Goal: Find specific page/section: Find specific page/section

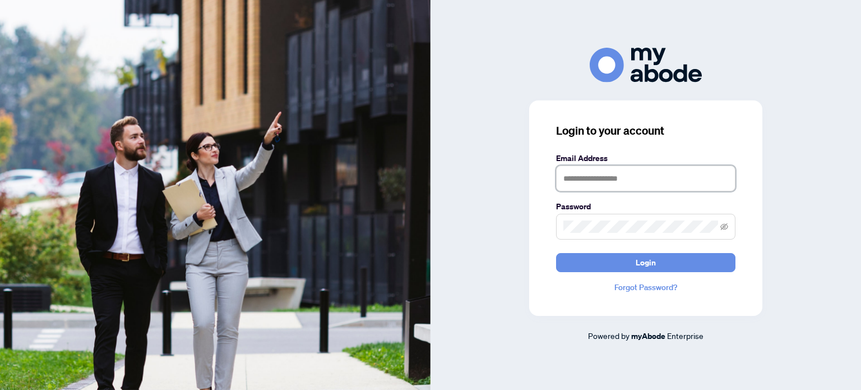
type input "**********"
click at [620, 251] on form "**********" at bounding box center [645, 212] width 179 height 120
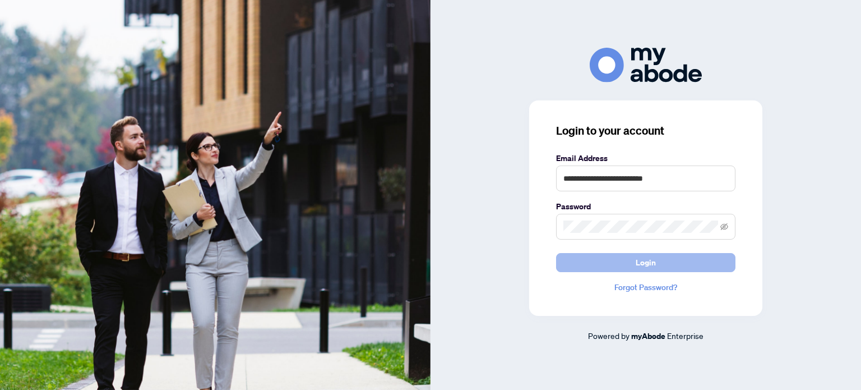
click at [620, 255] on button "Login" at bounding box center [645, 262] width 179 height 19
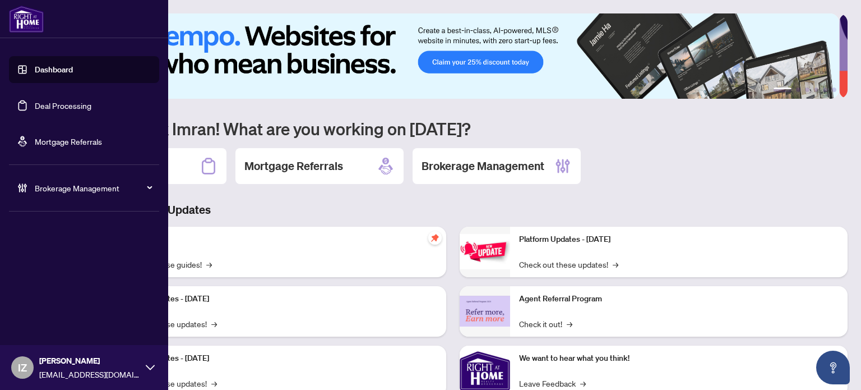
click at [44, 110] on link "Deal Processing" at bounding box center [63, 105] width 57 height 10
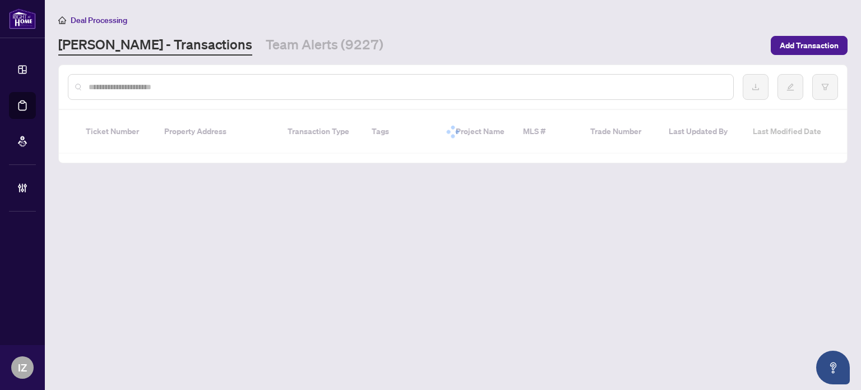
click at [297, 81] on input "text" at bounding box center [407, 87] width 636 height 12
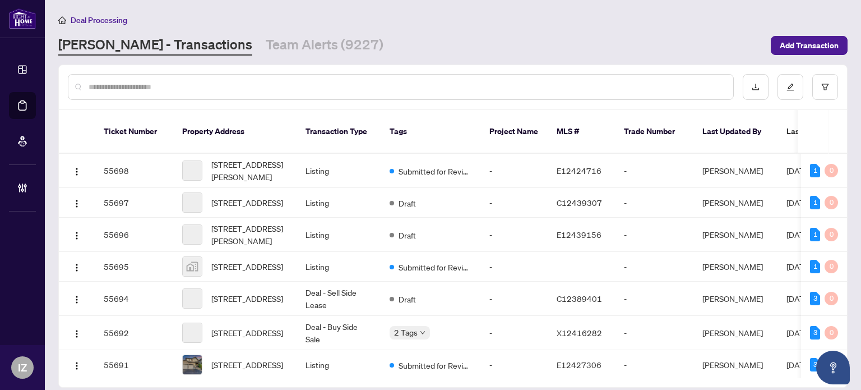
paste input "*****"
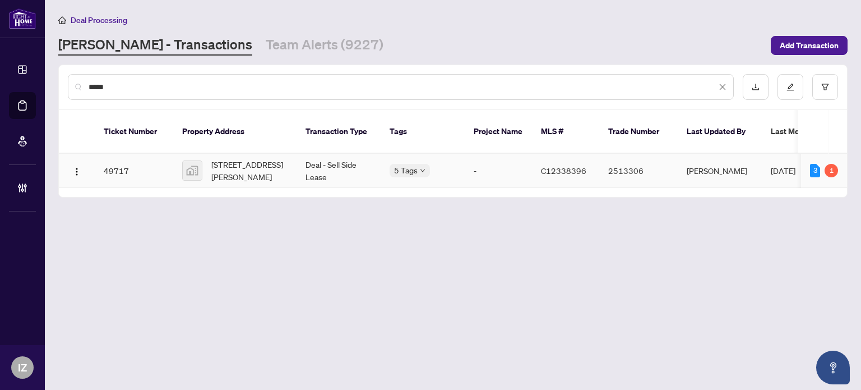
type input "*****"
click at [278, 163] on span "[STREET_ADDRESS][PERSON_NAME]" at bounding box center [249, 170] width 76 height 25
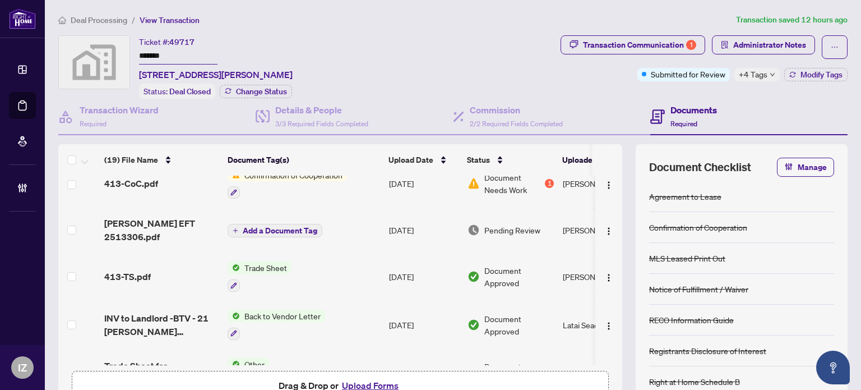
scroll to position [64, 0]
click at [164, 217] on span "[PERSON_NAME] EFT 2513306.pdf" at bounding box center [161, 229] width 114 height 27
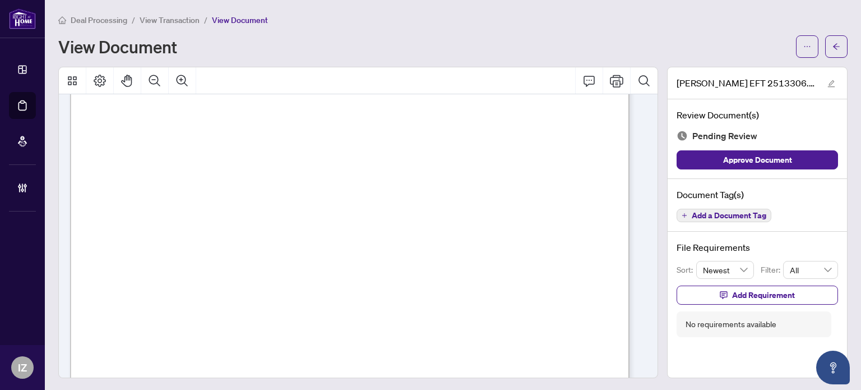
scroll to position [462, 0]
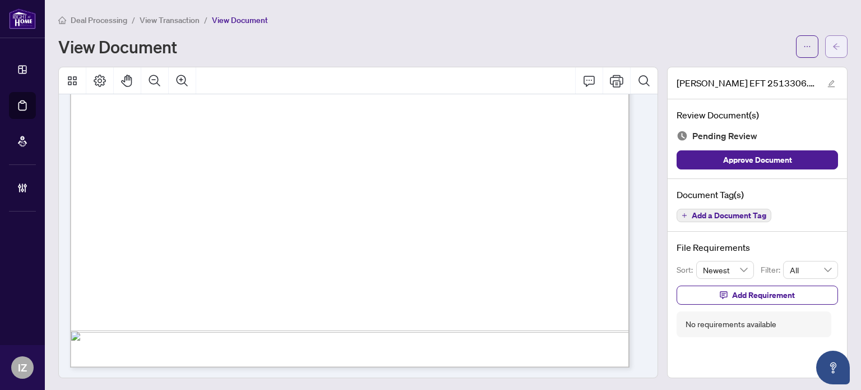
click at [829, 57] on button "button" at bounding box center [836, 46] width 22 height 22
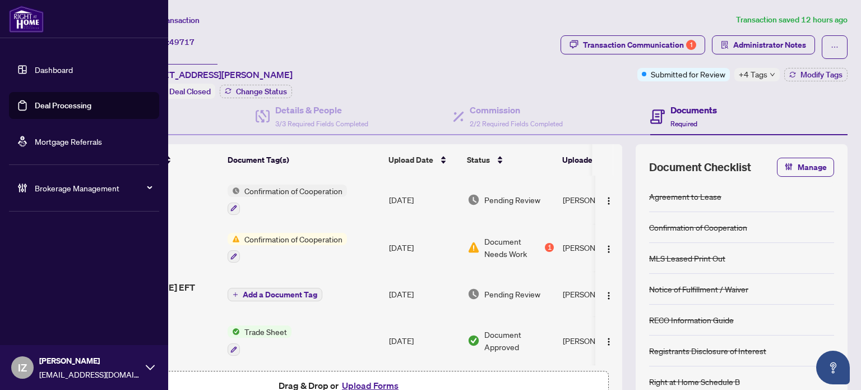
click at [35, 107] on link "Deal Processing" at bounding box center [63, 105] width 57 height 10
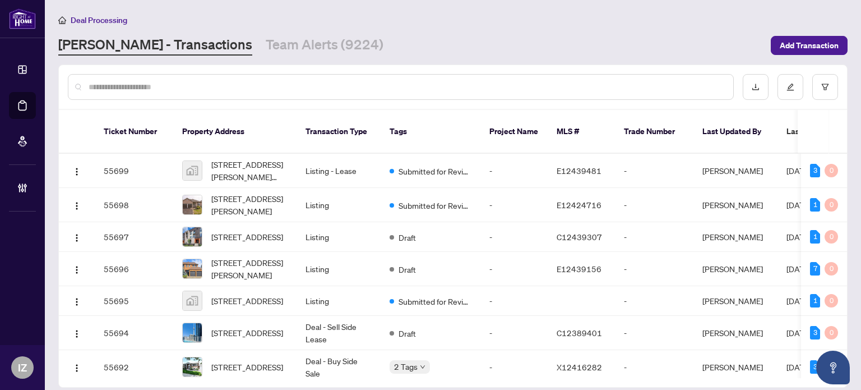
click at [321, 103] on div at bounding box center [453, 87] width 788 height 44
click at [319, 100] on div at bounding box center [453, 87] width 788 height 44
click at [316, 96] on div at bounding box center [401, 87] width 666 height 26
click at [312, 89] on input "text" at bounding box center [407, 87] width 636 height 12
paste input "*****"
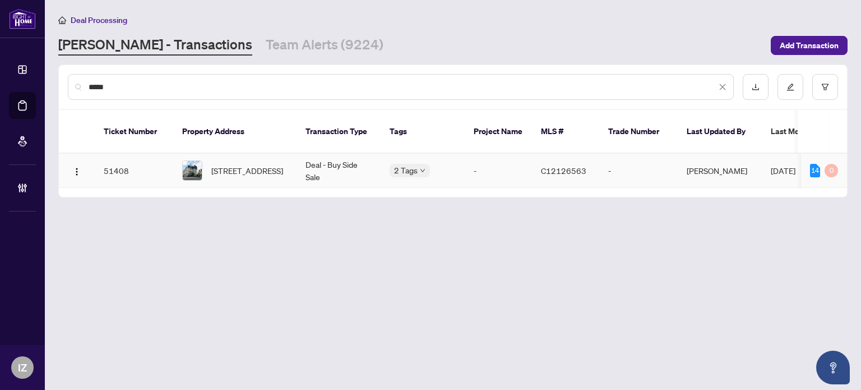
type input "*****"
click at [536, 154] on td "C12126563" at bounding box center [565, 171] width 67 height 34
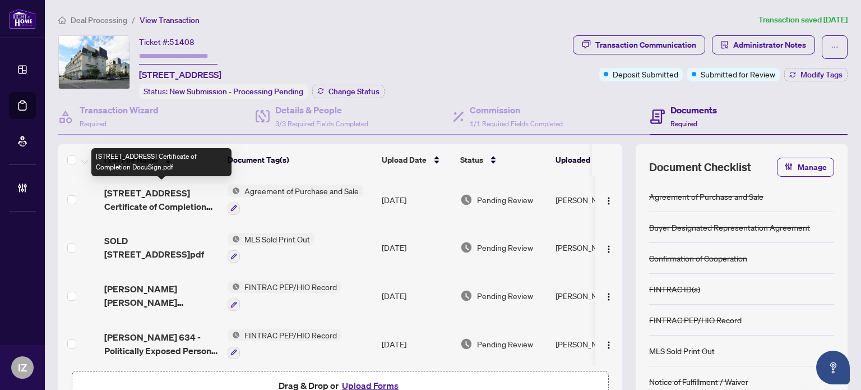
click at [165, 191] on span "[STREET_ADDRESS] Certificate of Completion DocuSign.pdf" at bounding box center [161, 199] width 114 height 27
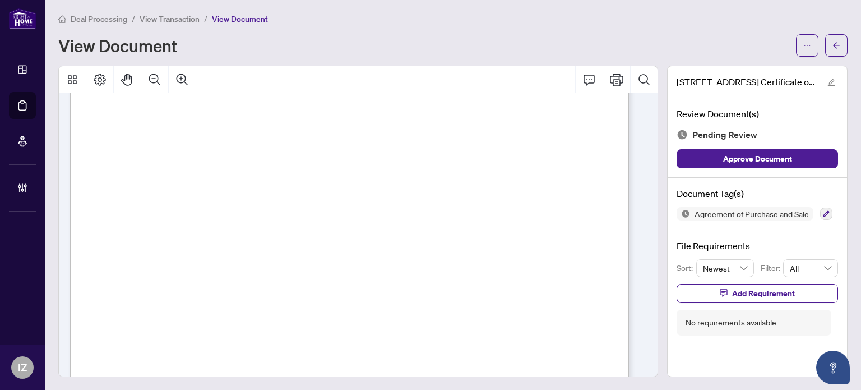
scroll to position [1520, 0]
click at [833, 52] on span "button" at bounding box center [837, 45] width 8 height 18
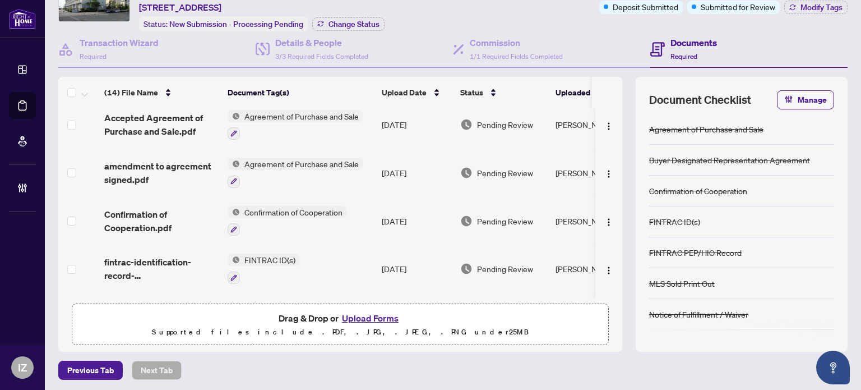
scroll to position [195, 0]
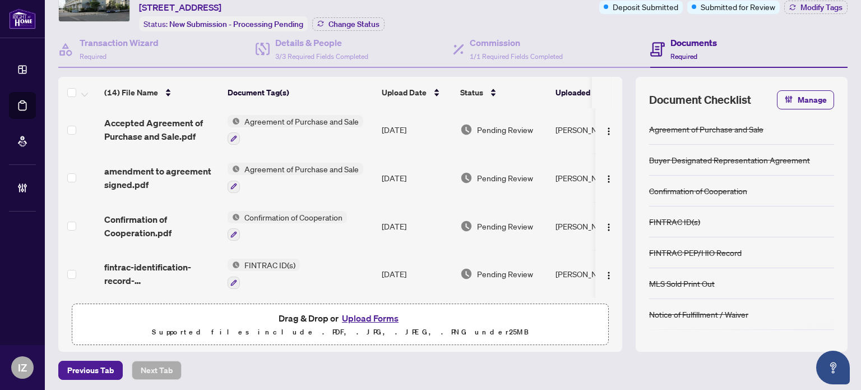
click at [158, 170] on span "amendment to agreement signed.pdf" at bounding box center [161, 177] width 114 height 27
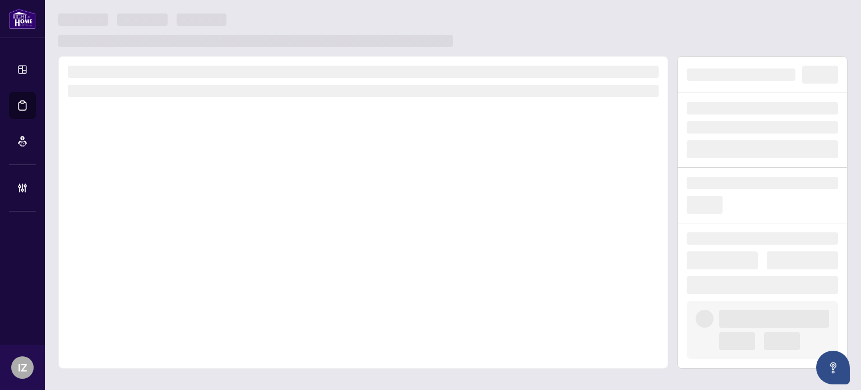
click at [158, 170] on div at bounding box center [363, 212] width 610 height 312
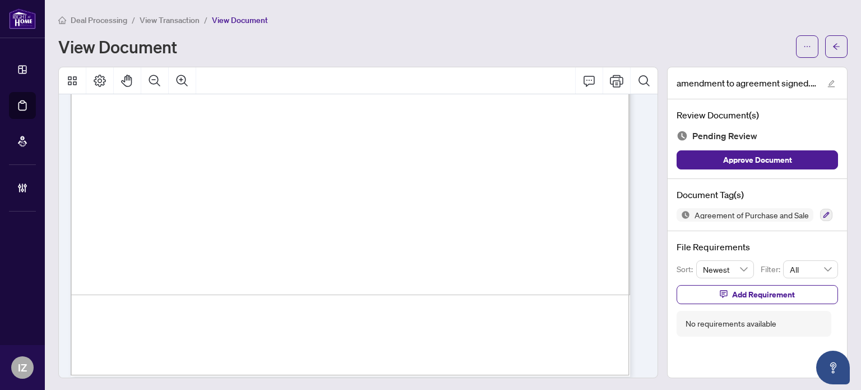
scroll to position [1298, 0]
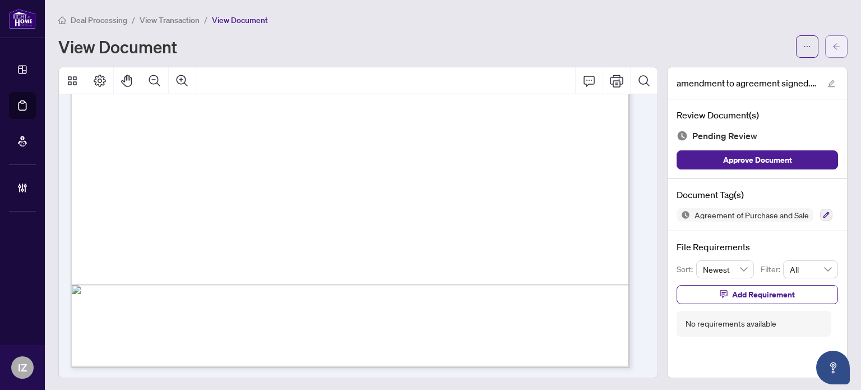
click at [833, 49] on icon "arrow-left" at bounding box center [837, 47] width 8 height 8
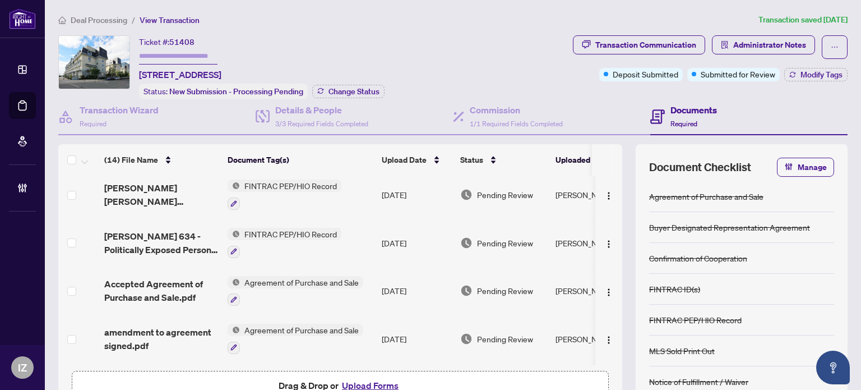
scroll to position [143, 0]
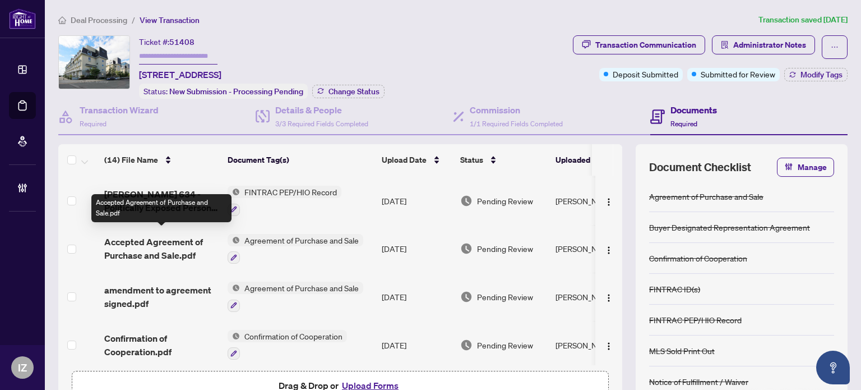
click at [155, 235] on span "Accepted Agreement of Purchase and Sale.pdf" at bounding box center [161, 248] width 114 height 27
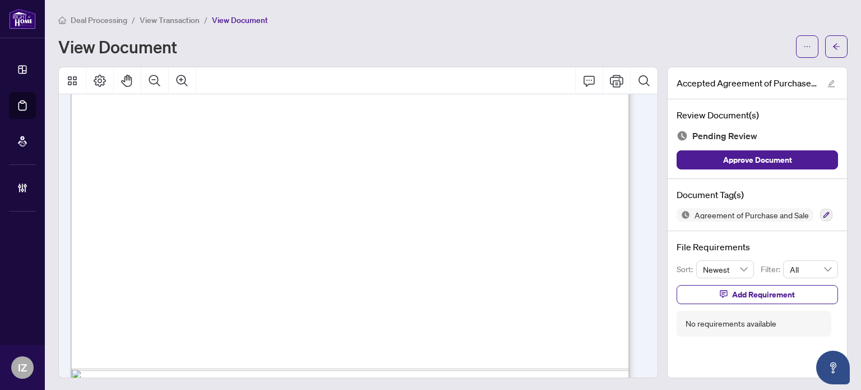
scroll to position [1212, 0]
click at [833, 38] on span "button" at bounding box center [837, 47] width 8 height 18
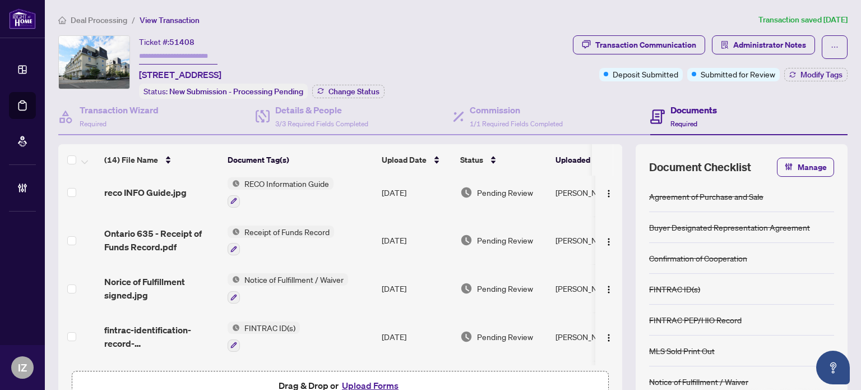
scroll to position [476, 0]
